Goal: Information Seeking & Learning: Learn about a topic

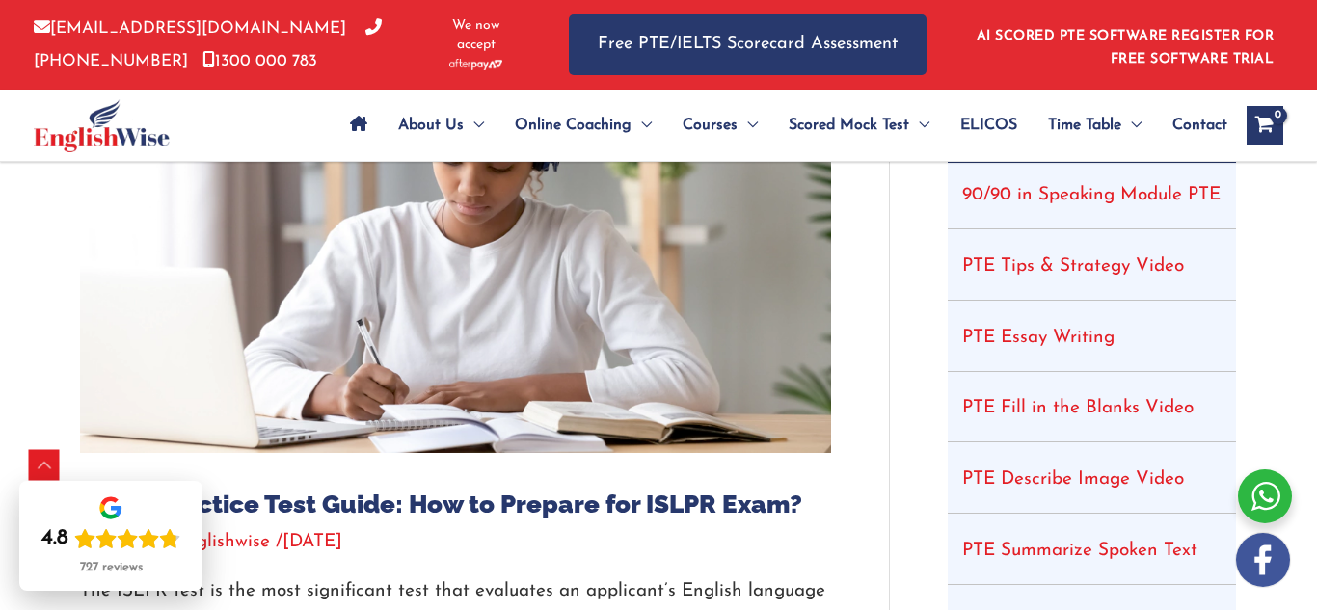
scroll to position [424, 0]
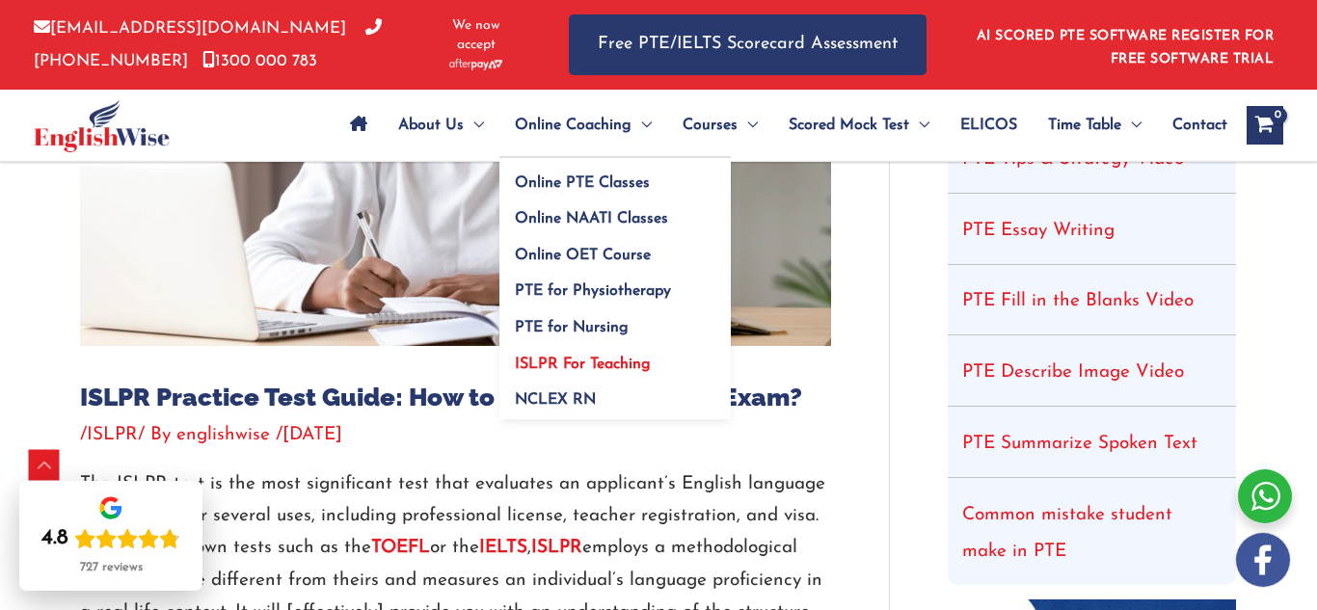
click at [596, 362] on span "ISLPR For Teaching" at bounding box center [583, 364] width 136 height 15
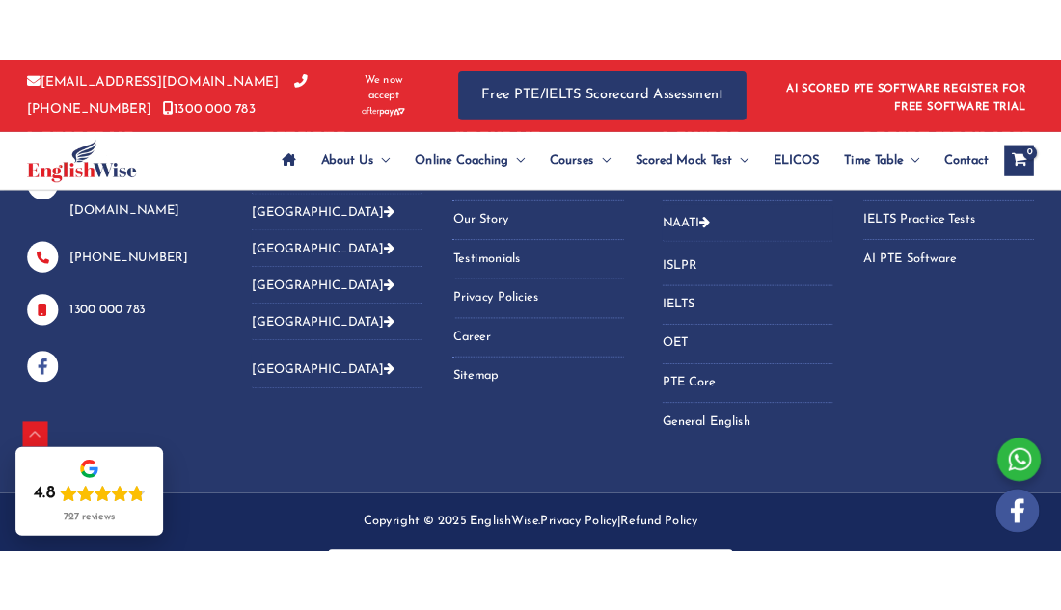
scroll to position [7353, 0]
